Goal: Information Seeking & Learning: Find specific page/section

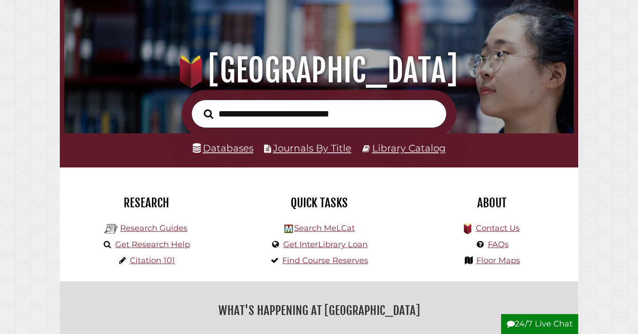
scroll to position [65, 0]
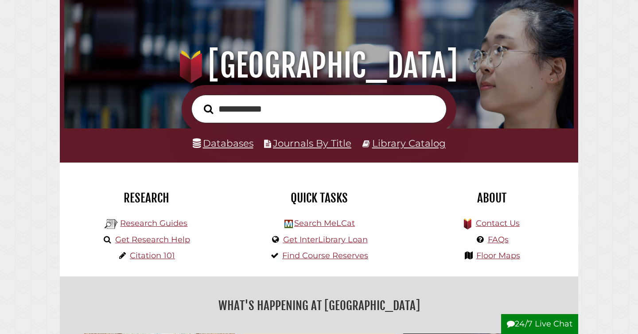
type input "**********"
click at [199, 102] on button "Search" at bounding box center [208, 109] width 18 height 15
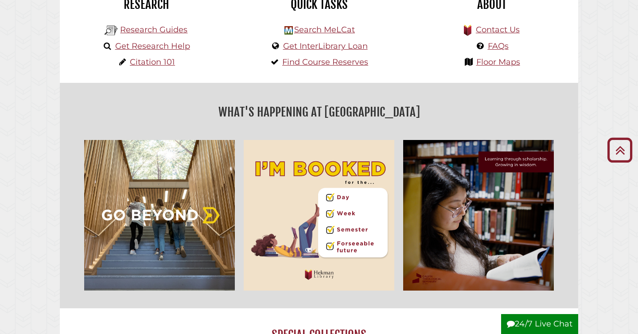
scroll to position [0, 0]
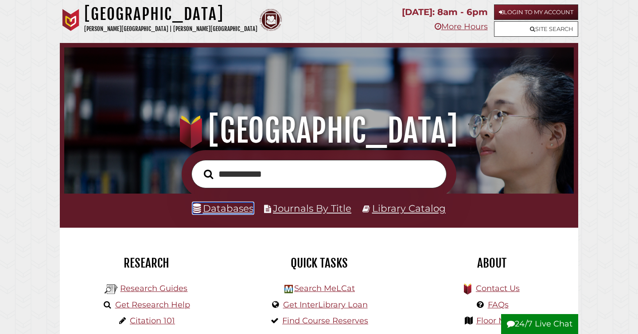
click at [217, 206] on link "Databases" at bounding box center [223, 208] width 61 height 12
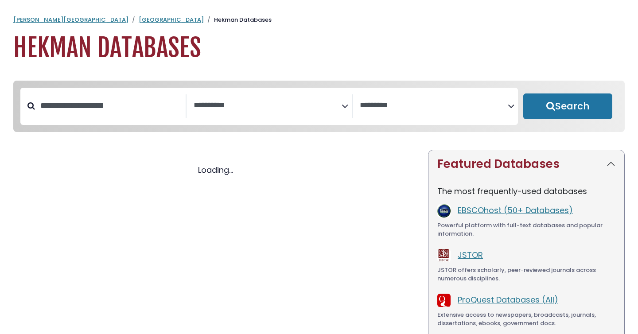
select select "Database Subject Filter"
select select "Database Vendors Filter"
select select "Database Subject Filter"
select select "Database Vendors Filter"
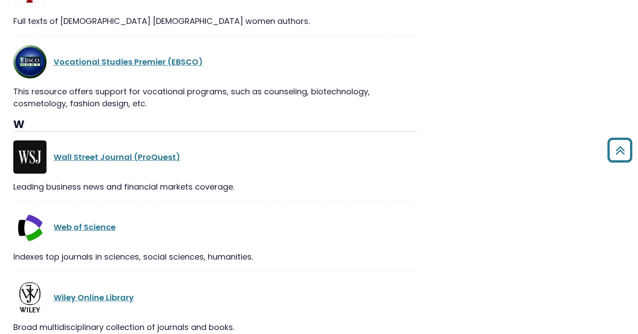
scroll to position [17967, 0]
click at [105, 211] on div "Web of Science" at bounding box center [215, 227] width 404 height 33
click at [91, 222] on link "Web of Science" at bounding box center [85, 227] width 62 height 11
